Goal: Information Seeking & Learning: Check status

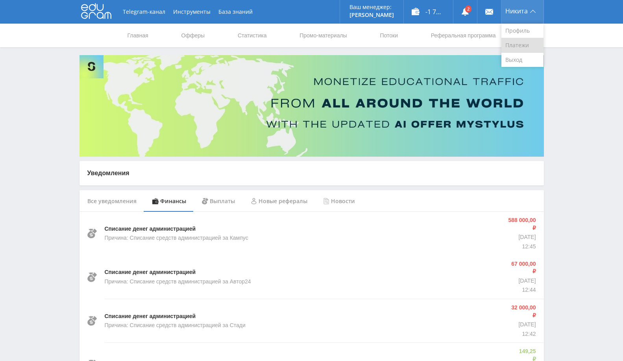
drag, startPoint x: 516, startPoint y: 58, endPoint x: 502, endPoint y: 51, distance: 15.5
click at [516, 58] on link "Выход" at bounding box center [523, 60] width 42 height 14
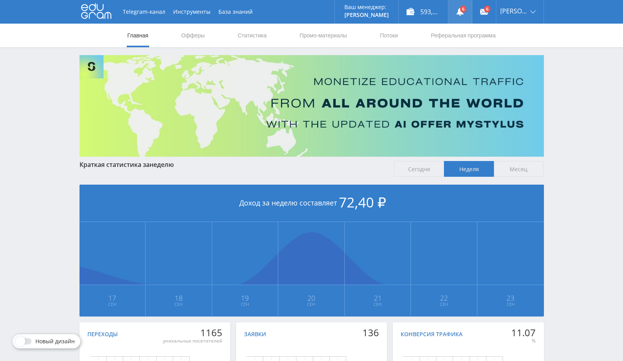
click at [464, 11] on use at bounding box center [460, 12] width 7 height 8
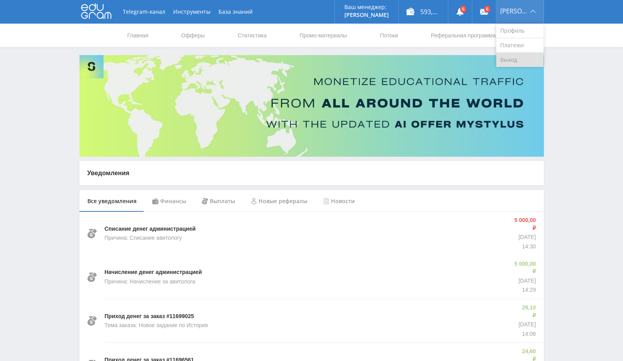
click at [514, 56] on link "Выход" at bounding box center [519, 60] width 47 height 14
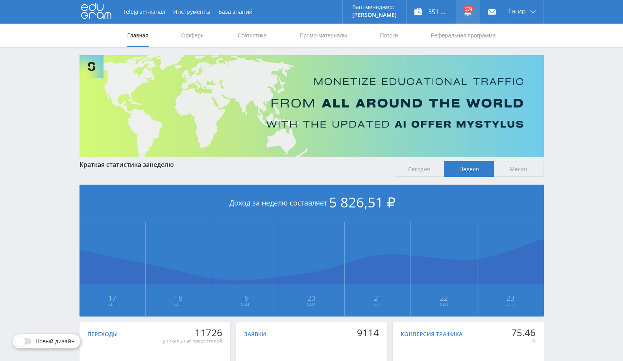
click at [470, 7] on link at bounding box center [468, 12] width 24 height 24
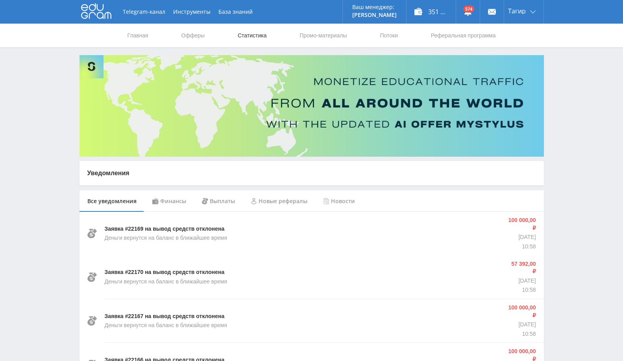
click at [253, 35] on link "Статистика" at bounding box center [252, 36] width 31 height 24
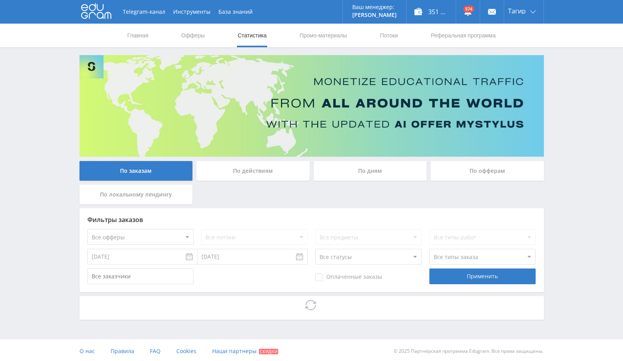
click at [486, 170] on div "По офферам" at bounding box center [487, 171] width 113 height 20
click at [0, 0] on input "По офферам" at bounding box center [0, 0] width 0 height 0
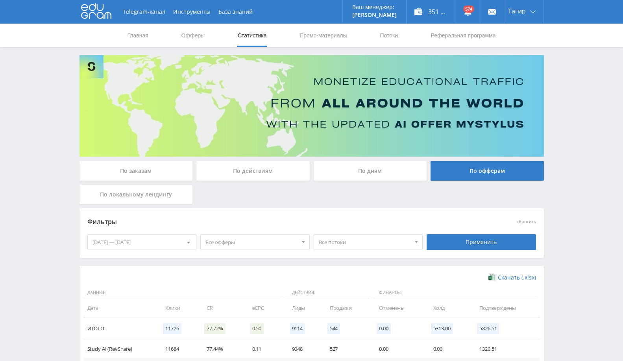
click at [153, 248] on div "[DATE] — [DATE]" at bounding box center [142, 242] width 109 height 15
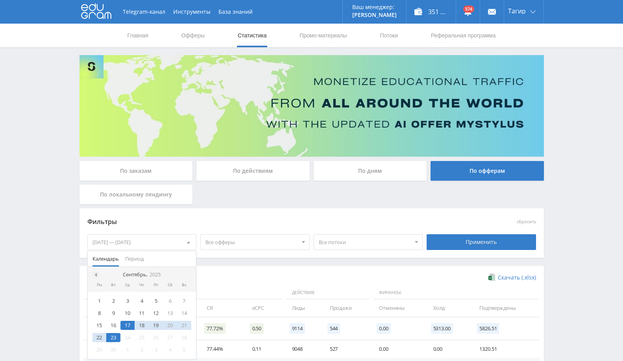
click at [94, 276] on span at bounding box center [95, 275] width 4 height 4
click at [113, 326] on div "10" at bounding box center [113, 325] width 14 height 9
drag, startPoint x: 189, startPoint y: 260, endPoint x: 183, endPoint y: 254, distance: 8.7
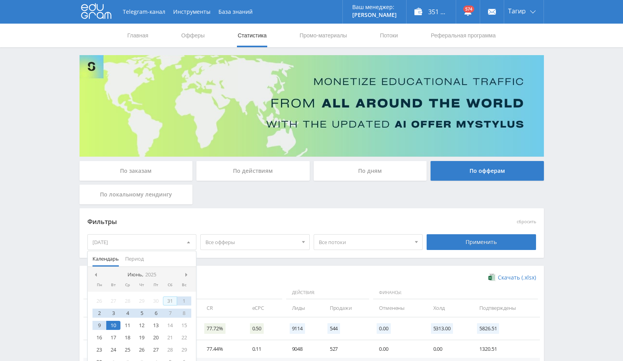
click at [188, 260] on div "Календарь Период" at bounding box center [142, 259] width 109 height 16
click at [182, 274] on nav "Июнь, 2025" at bounding box center [142, 275] width 109 height 16
click at [187, 274] on span at bounding box center [187, 275] width 4 height 4
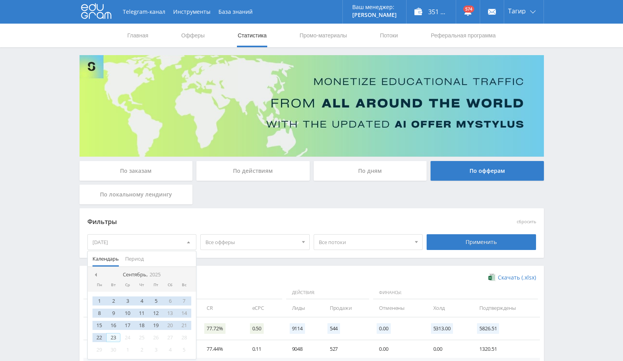
click at [115, 337] on div "23" at bounding box center [113, 337] width 14 height 9
click at [462, 241] on div "Применить" at bounding box center [481, 242] width 109 height 16
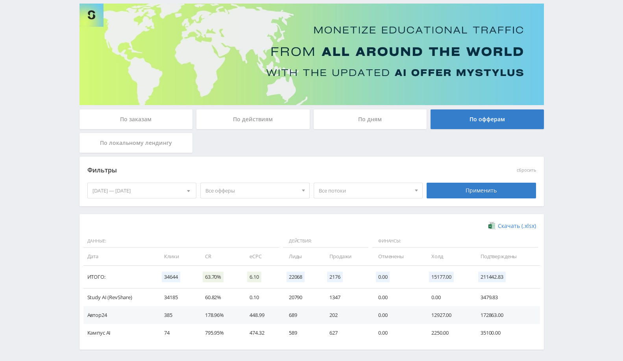
scroll to position [83, 0]
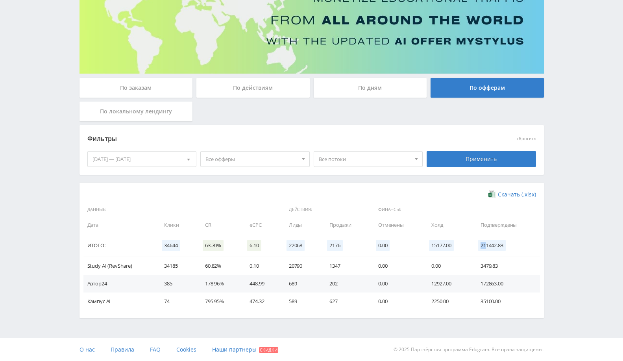
drag, startPoint x: 480, startPoint y: 248, endPoint x: 487, endPoint y: 244, distance: 7.9
click at [487, 244] on td "211442.83" at bounding box center [506, 245] width 67 height 23
click at [492, 248] on span "211442.83" at bounding box center [492, 245] width 28 height 11
drag, startPoint x: 482, startPoint y: 287, endPoint x: 487, endPoint y: 286, distance: 4.4
click at [491, 286] on td "172863.00" at bounding box center [506, 284] width 67 height 18
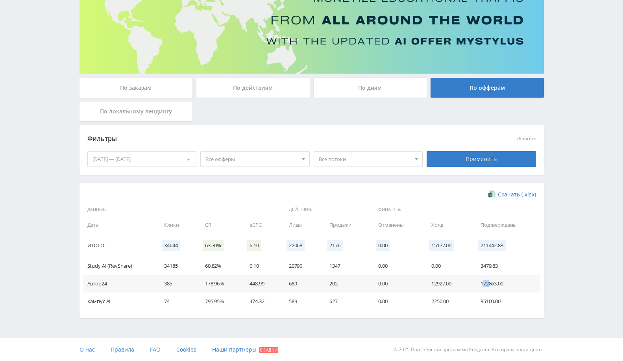
click at [483, 284] on td "172863.00" at bounding box center [506, 284] width 67 height 18
drag, startPoint x: 481, startPoint y: 264, endPoint x: 501, endPoint y: 268, distance: 20.5
click at [501, 268] on td "3479.83" at bounding box center [506, 266] width 67 height 18
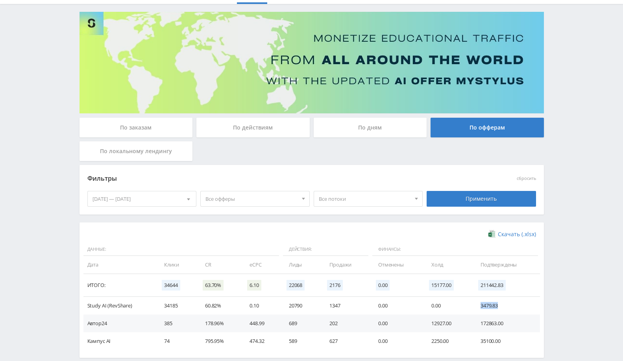
scroll to position [0, 0]
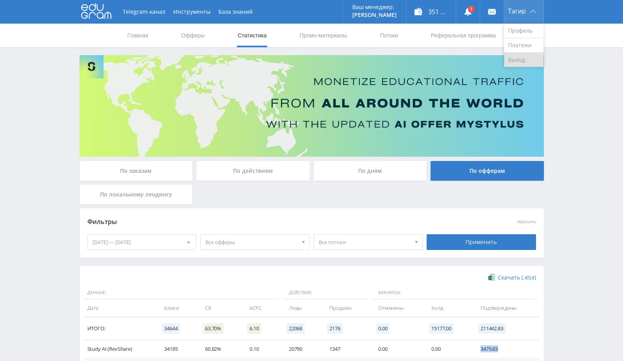
click at [520, 56] on link "Выход" at bounding box center [523, 60] width 39 height 14
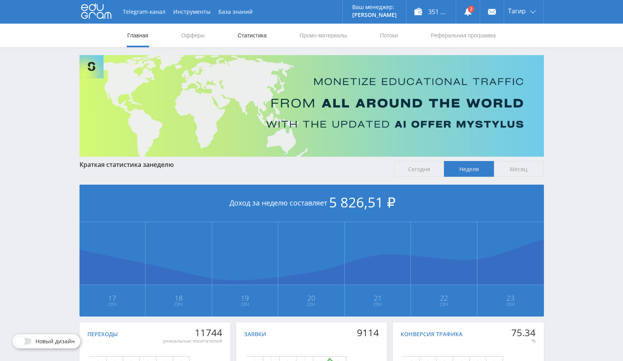
click at [250, 36] on link "Статистика" at bounding box center [252, 36] width 31 height 24
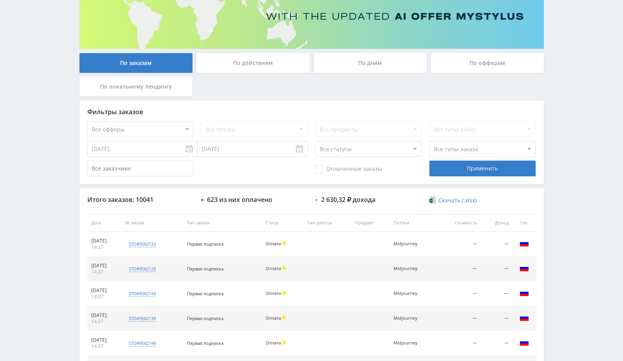
scroll to position [2, 0]
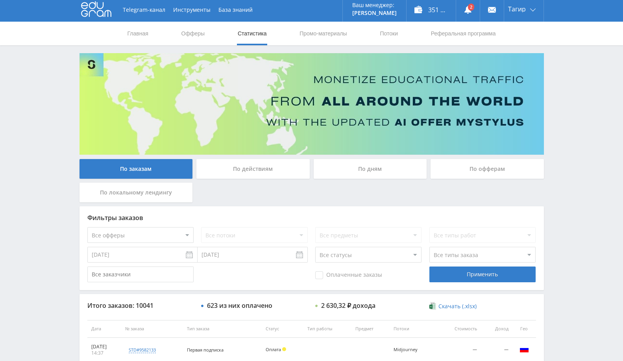
drag, startPoint x: 454, startPoint y: 170, endPoint x: 448, endPoint y: 176, distance: 8.9
click at [454, 170] on div "По офферам" at bounding box center [487, 169] width 113 height 20
click at [0, 0] on input "По офферам" at bounding box center [0, 0] width 0 height 0
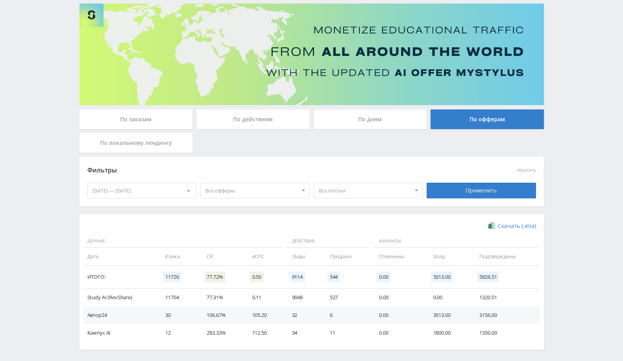
scroll to position [83, 0]
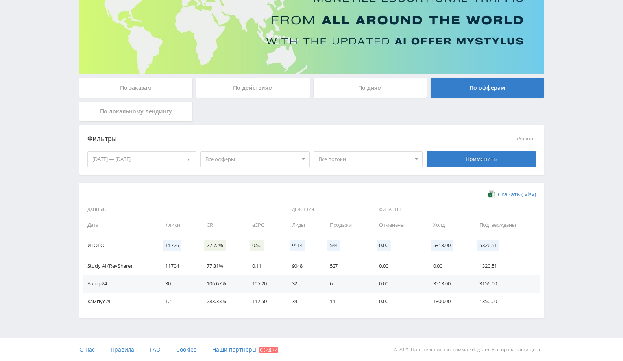
click at [138, 161] on div "[DATE] — [DATE]" at bounding box center [142, 159] width 109 height 15
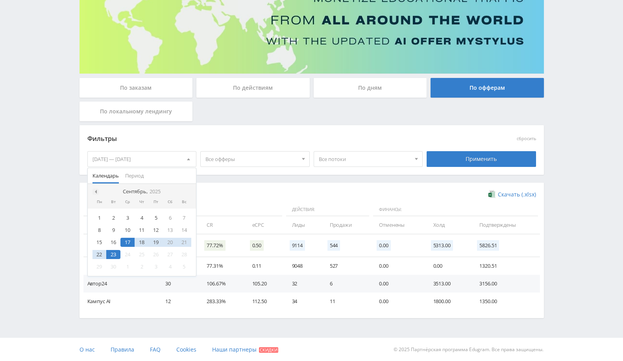
click at [94, 191] on span at bounding box center [95, 192] width 4 height 4
click at [94, 190] on span at bounding box center [95, 192] width 4 height 4
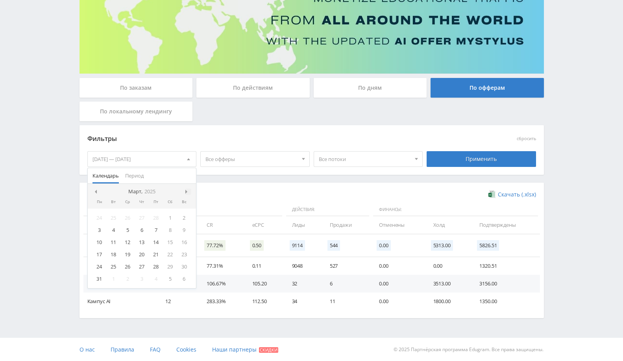
click at [187, 194] on div at bounding box center [188, 192] width 6 height 6
click at [184, 190] on nav "Апрель, 2025" at bounding box center [142, 192] width 109 height 16
click at [185, 191] on span at bounding box center [187, 192] width 4 height 4
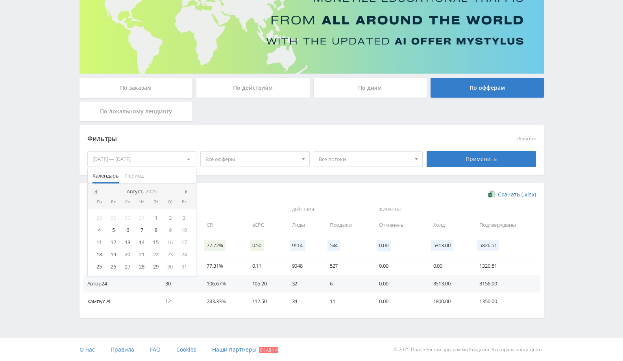
click at [97, 191] on div at bounding box center [96, 192] width 6 height 6
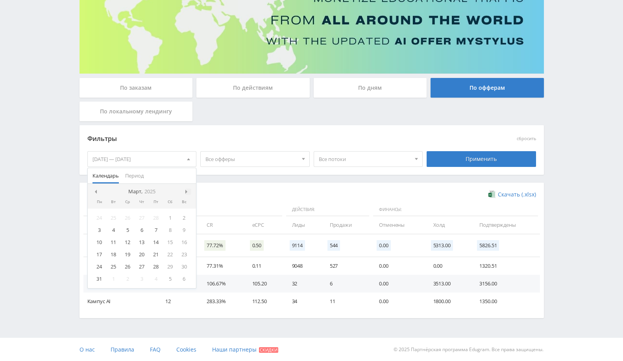
click at [185, 191] on span at bounding box center [187, 192] width 4 height 4
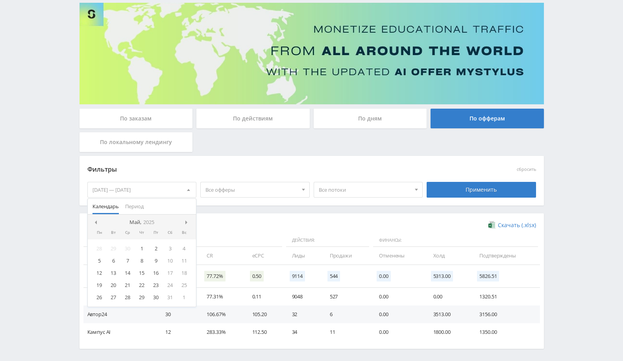
scroll to position [0, 0]
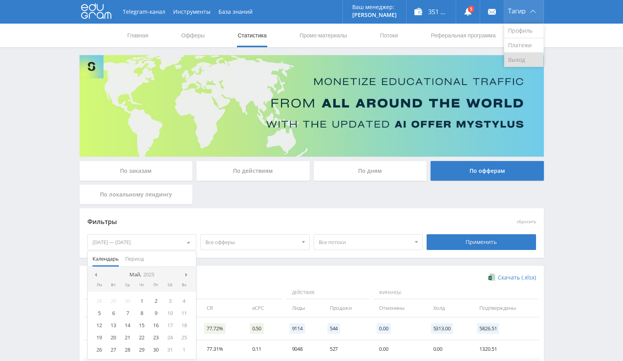
click at [520, 60] on link "Выход" at bounding box center [523, 60] width 39 height 14
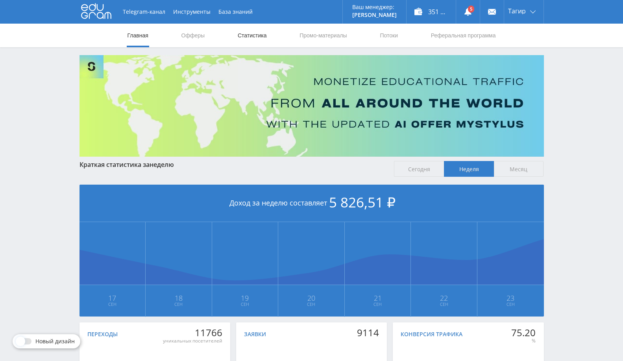
drag, startPoint x: 259, startPoint y: 32, endPoint x: 261, endPoint y: 39, distance: 6.6
click at [259, 32] on link "Статистика" at bounding box center [252, 36] width 31 height 24
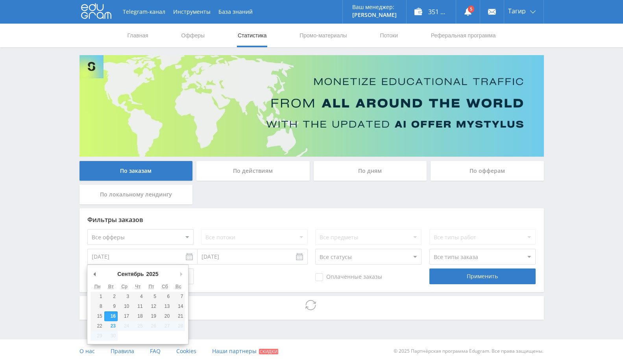
click at [153, 260] on input "[DATE]" at bounding box center [142, 257] width 110 height 16
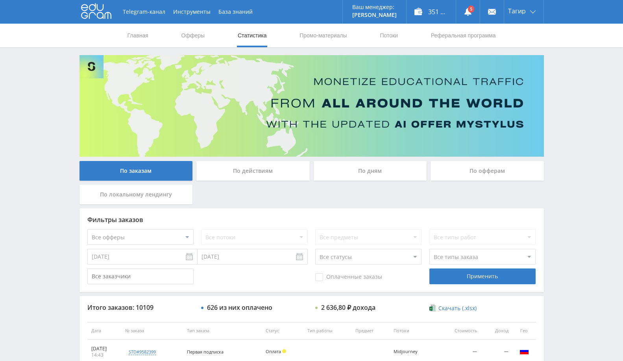
click at [163, 255] on input "[DATE]" at bounding box center [142, 257] width 110 height 16
click at [131, 257] on input "[DATE]" at bounding box center [142, 257] width 110 height 16
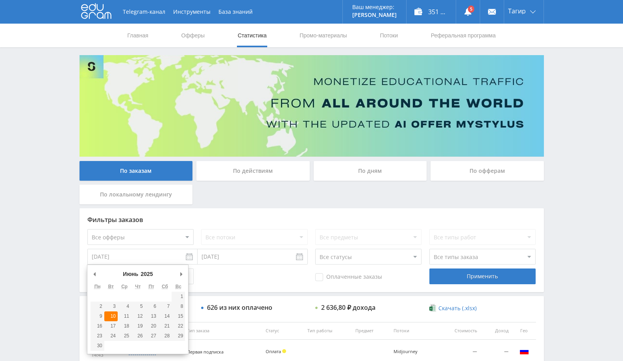
type input "[DATE]"
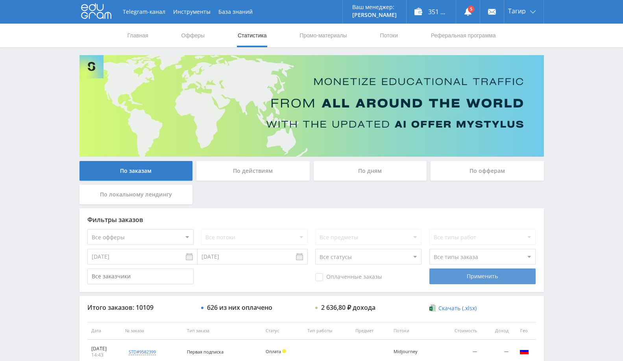
click at [503, 280] on div "Применить" at bounding box center [482, 276] width 106 height 16
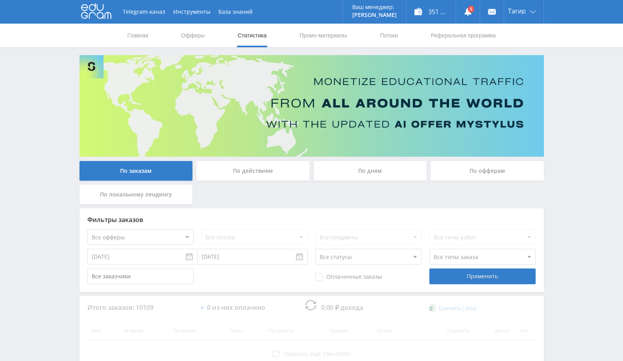
click at [498, 158] on div "По заказам По действиям По дням По офферам По локальному лендингу Фильтры заказ…" at bounding box center [312, 212] width 472 height 315
click at [498, 167] on div "По офферам" at bounding box center [487, 171] width 113 height 20
click at [0, 0] on input "По офферам" at bounding box center [0, 0] width 0 height 0
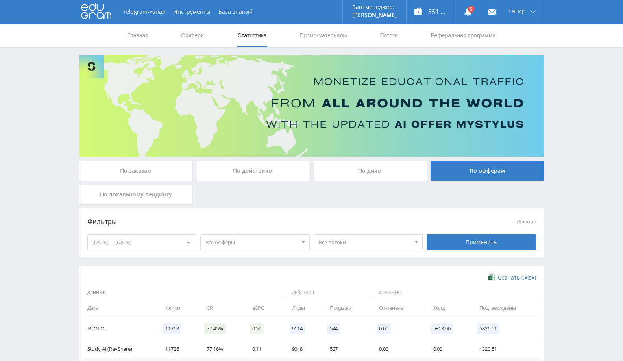
click at [163, 237] on div "[DATE] — [DATE]" at bounding box center [142, 242] width 109 height 15
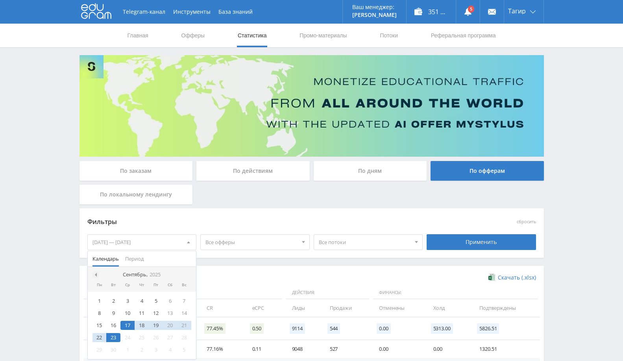
click at [94, 274] on span at bounding box center [95, 275] width 4 height 4
click at [114, 322] on div "10" at bounding box center [113, 325] width 14 height 9
click at [185, 272] on div at bounding box center [188, 275] width 6 height 6
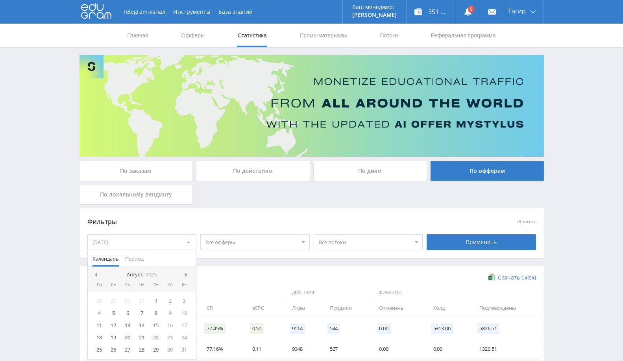
click at [185, 272] on div at bounding box center [188, 275] width 6 height 6
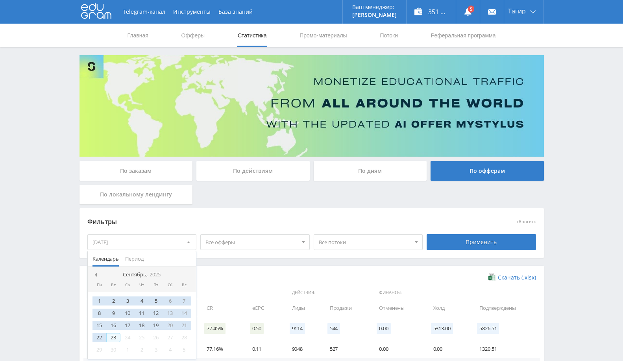
click at [115, 336] on div "23" at bounding box center [113, 337] width 14 height 9
click at [434, 239] on div "Применить" at bounding box center [481, 242] width 109 height 16
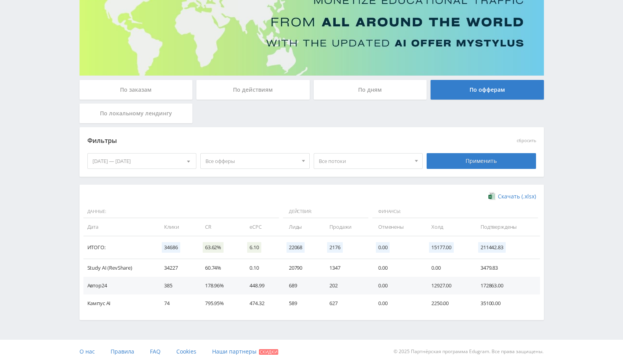
scroll to position [83, 0]
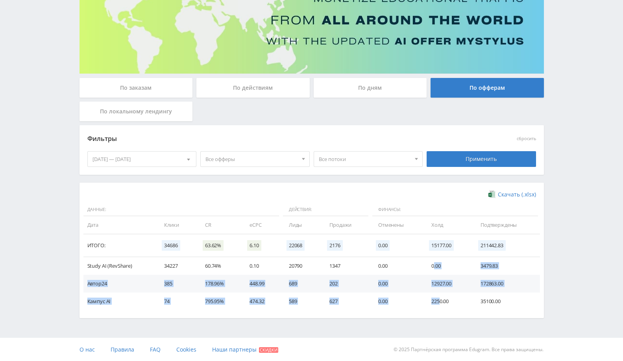
drag, startPoint x: 439, startPoint y: 300, endPoint x: 432, endPoint y: 264, distance: 36.0
click at [432, 264] on tbody "Study AI (RevShare) 34227 60.74% 0.10 20790 1347 0.00 0.00 3479.83 Автор24 385 …" at bounding box center [311, 283] width 457 height 53
click at [435, 282] on td "12927.00" at bounding box center [448, 284] width 49 height 18
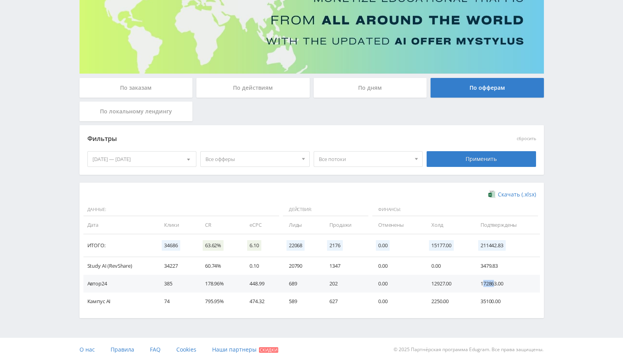
drag, startPoint x: 483, startPoint y: 284, endPoint x: 495, endPoint y: 285, distance: 11.5
click at [495, 285] on td "172863.00" at bounding box center [506, 284] width 67 height 18
click at [491, 303] on td "35100.00" at bounding box center [506, 301] width 67 height 18
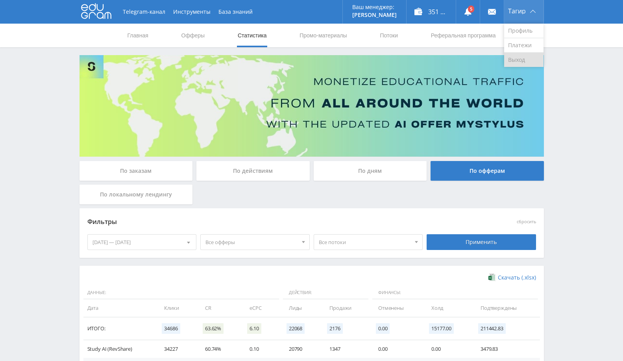
click at [517, 63] on link "Выход" at bounding box center [523, 60] width 39 height 14
